Goal: Task Accomplishment & Management: Use online tool/utility

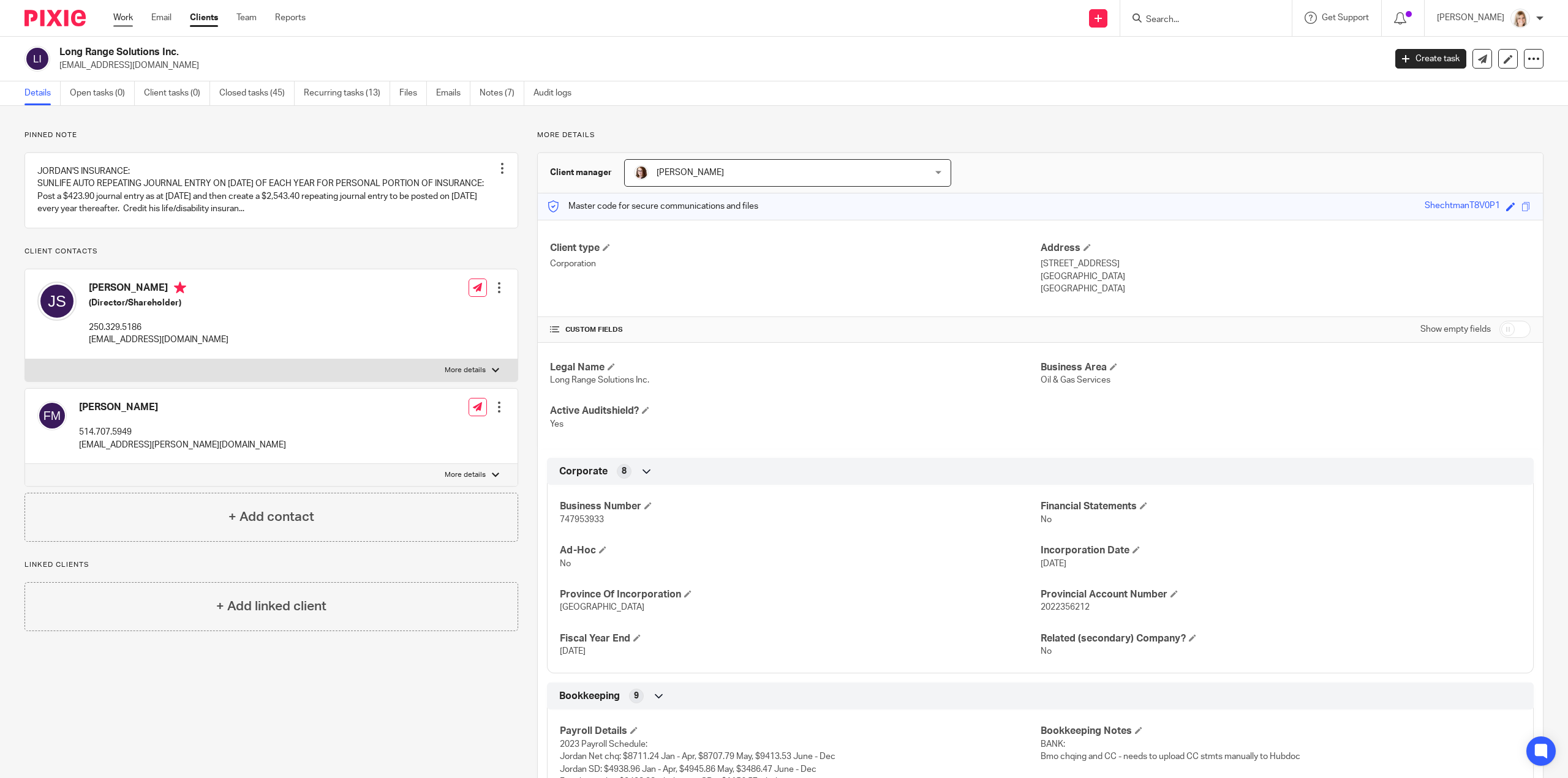
click at [131, 15] on link "Work" at bounding box center [123, 18] width 20 height 12
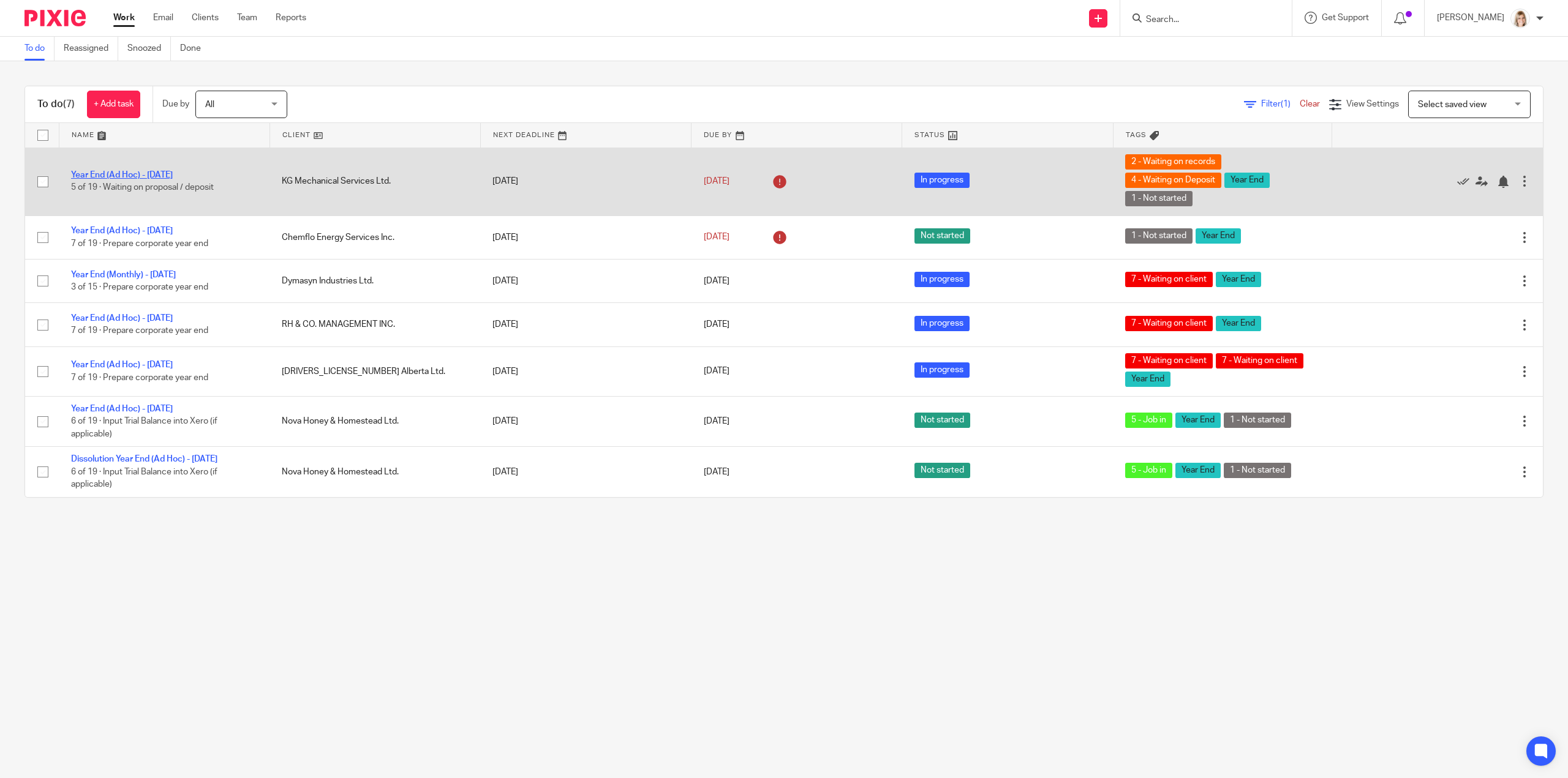
click at [96, 176] on link "Year End (Ad Hoc) - [DATE]" at bounding box center [122, 175] width 102 height 9
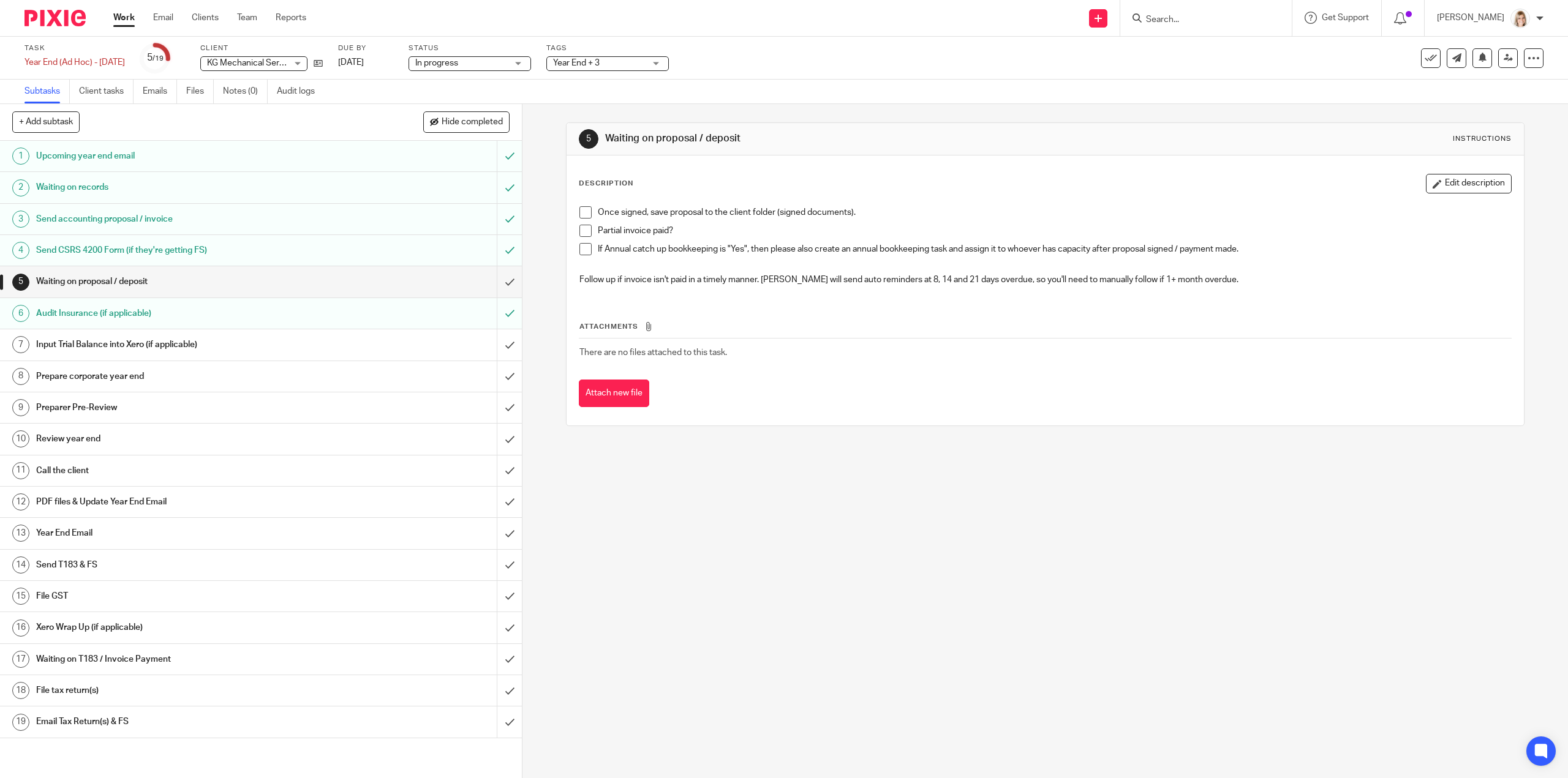
click at [119, 13] on link "Work" at bounding box center [123, 18] width 21 height 12
